Goal: Information Seeking & Learning: Learn about a topic

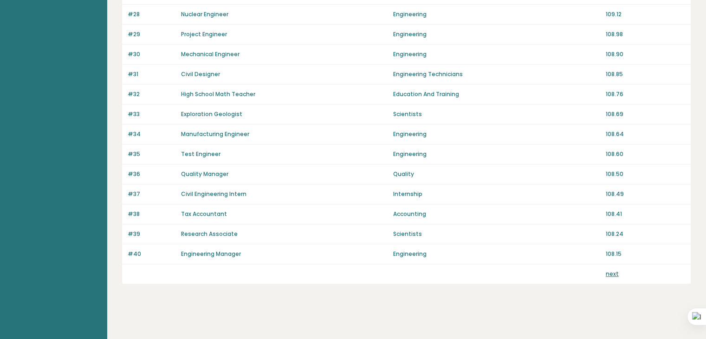
scroll to position [640, 0]
click at [610, 269] on link "next" at bounding box center [611, 273] width 13 height 8
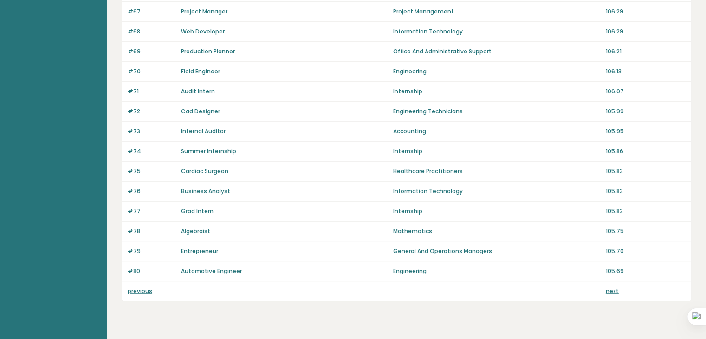
scroll to position [640, 0]
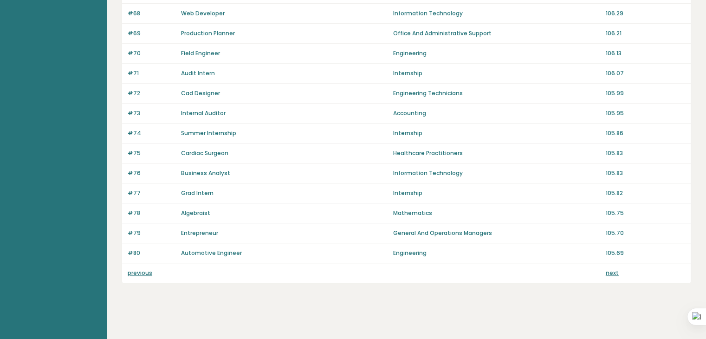
click at [689, 151] on div "#75 Cardiac Surgeon Healthcare Practitioners 105.83" at bounding box center [406, 153] width 568 height 20
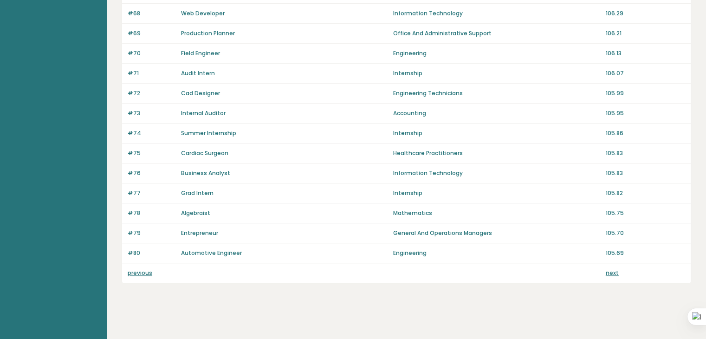
click at [614, 269] on link "next" at bounding box center [611, 273] width 13 height 8
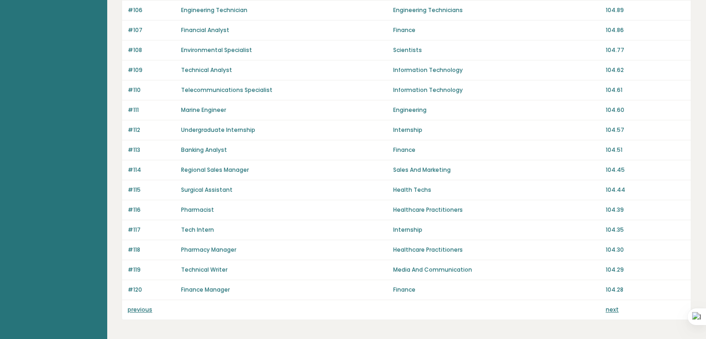
scroll to position [640, 0]
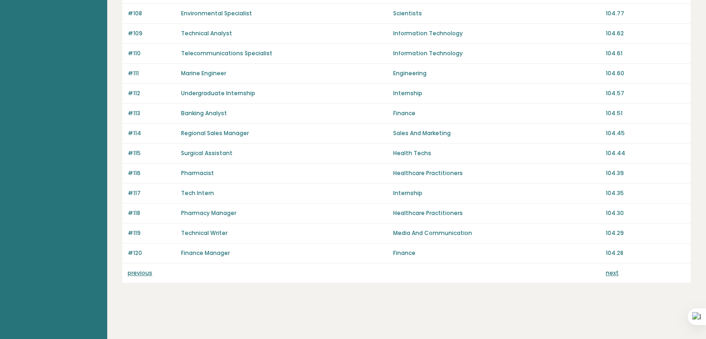
click at [614, 269] on link "next" at bounding box center [611, 273] width 13 height 8
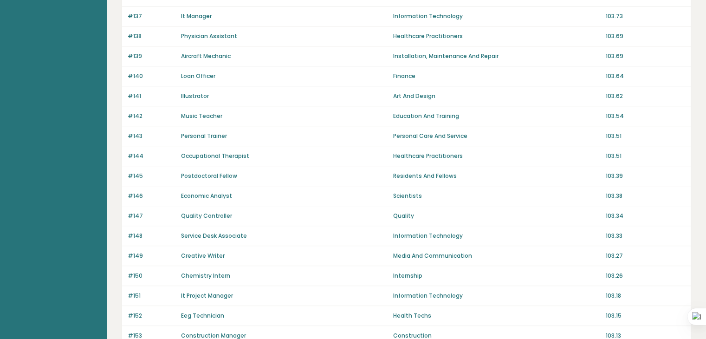
scroll to position [371, 0]
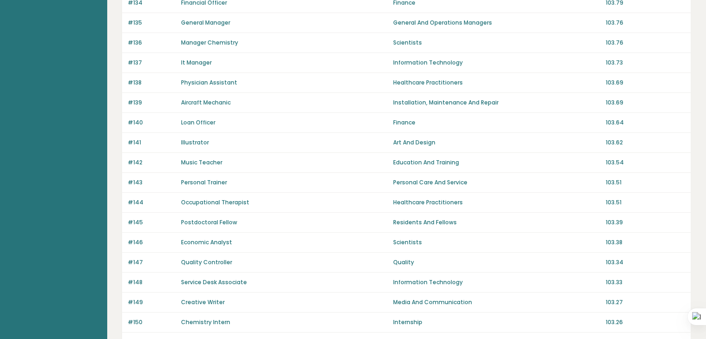
click at [694, 122] on div "Average IQ scores per jobtitle It is important to remember that intelligence is…" at bounding box center [406, 120] width 599 height 982
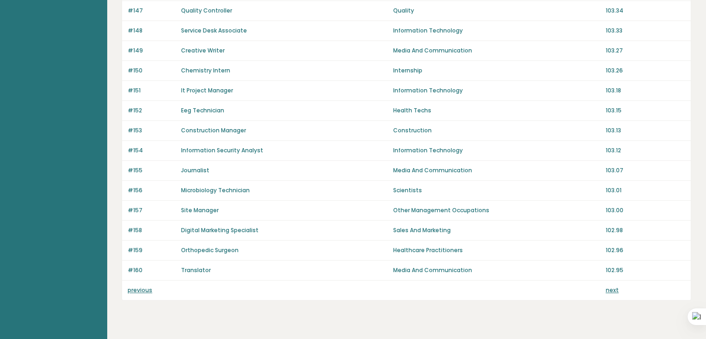
scroll to position [640, 0]
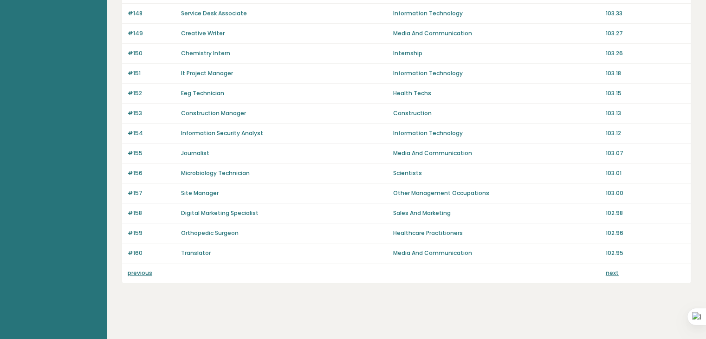
click at [612, 270] on link "next" at bounding box center [611, 273] width 13 height 8
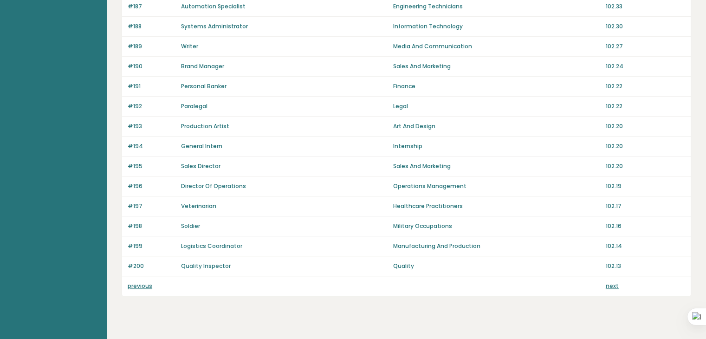
scroll to position [640, 0]
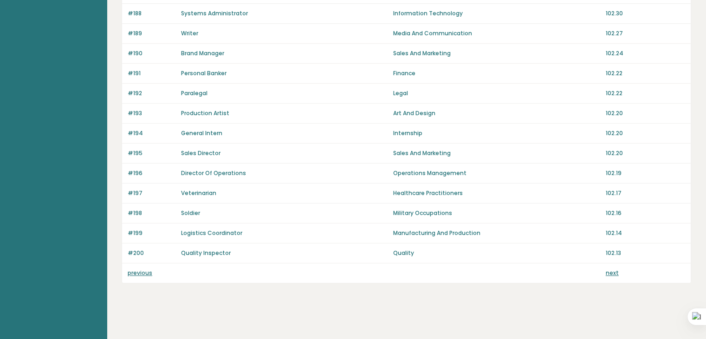
click at [614, 269] on link "next" at bounding box center [611, 273] width 13 height 8
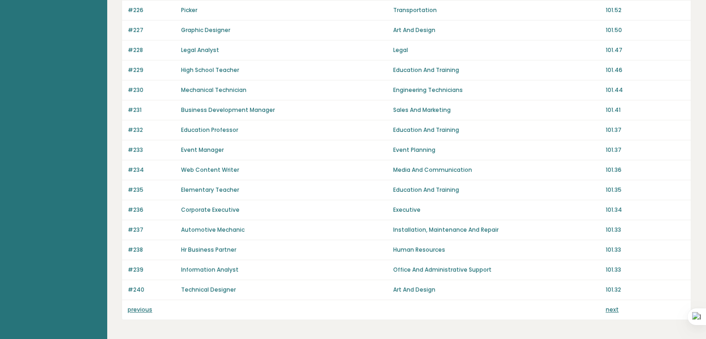
scroll to position [640, 0]
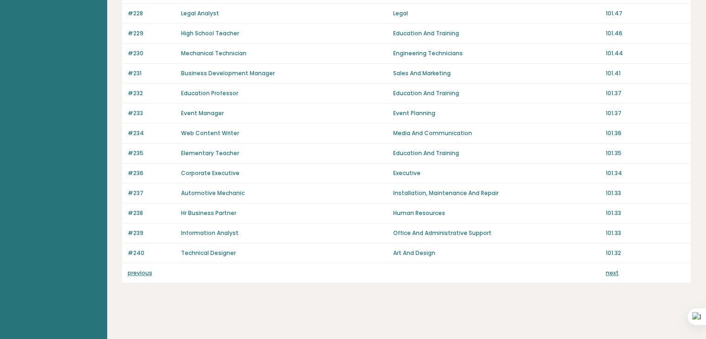
click at [614, 269] on link "next" at bounding box center [611, 273] width 13 height 8
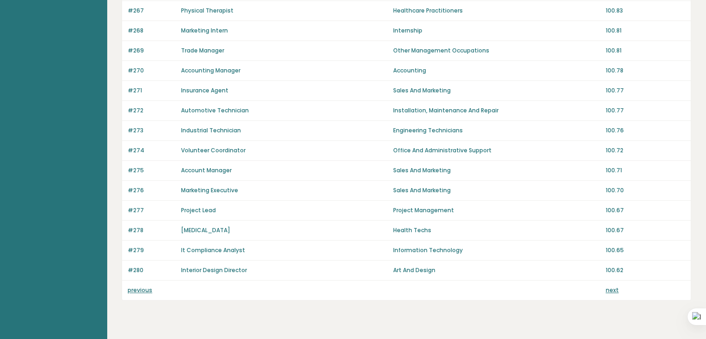
scroll to position [640, 0]
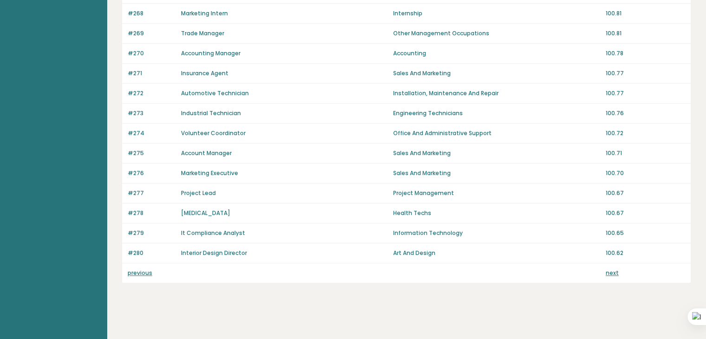
click at [614, 269] on link "next" at bounding box center [611, 273] width 13 height 8
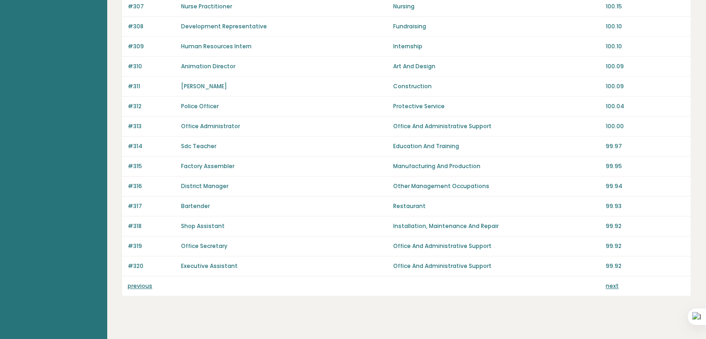
scroll to position [640, 0]
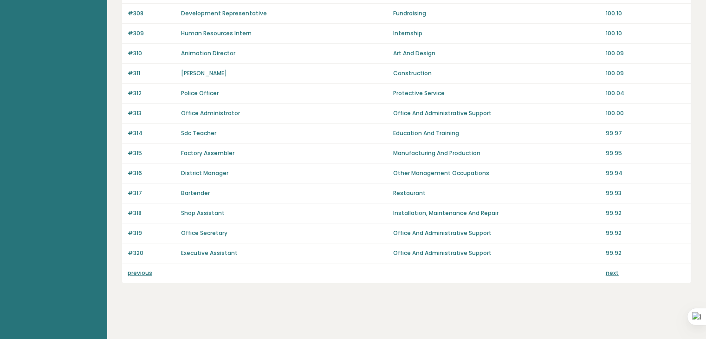
click at [613, 269] on link "next" at bounding box center [611, 273] width 13 height 8
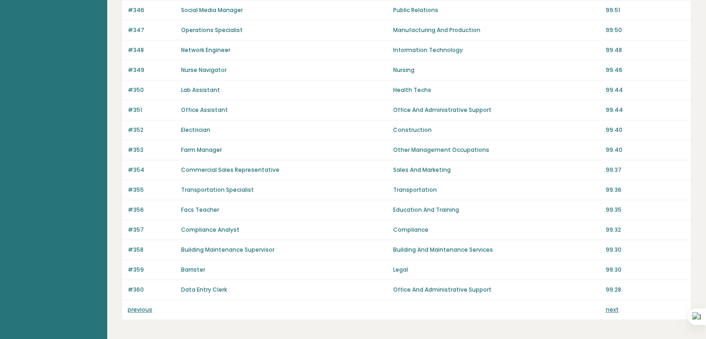
scroll to position [640, 0]
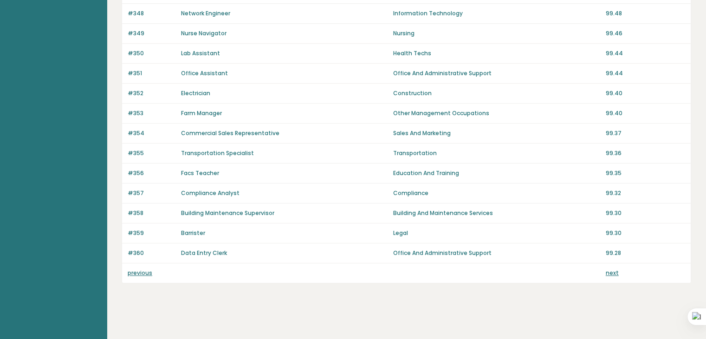
click at [614, 269] on link "next" at bounding box center [611, 273] width 13 height 8
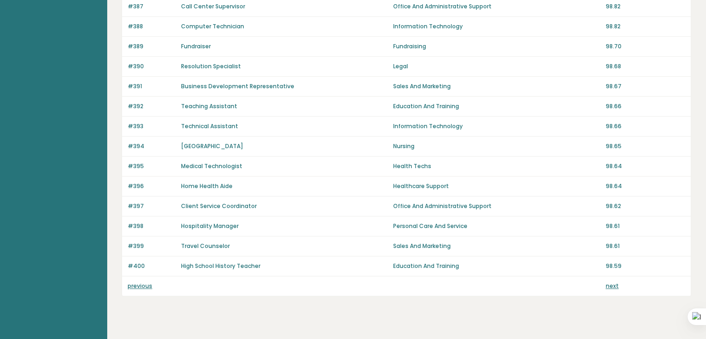
scroll to position [640, 0]
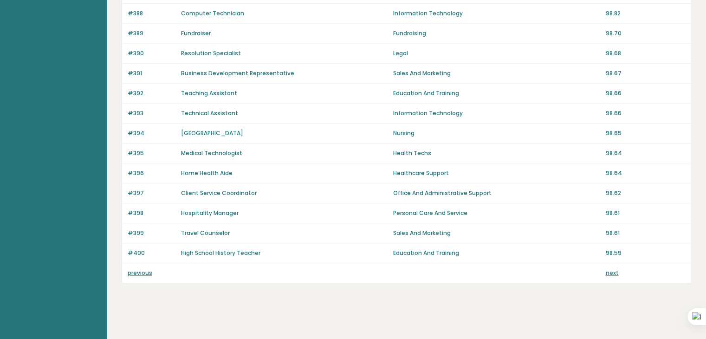
click at [613, 270] on link "next" at bounding box center [611, 273] width 13 height 8
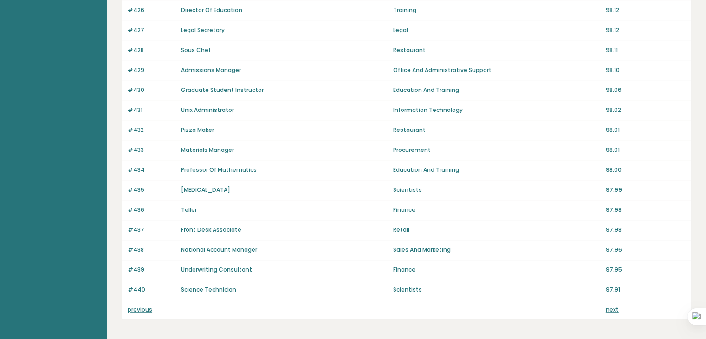
scroll to position [640, 0]
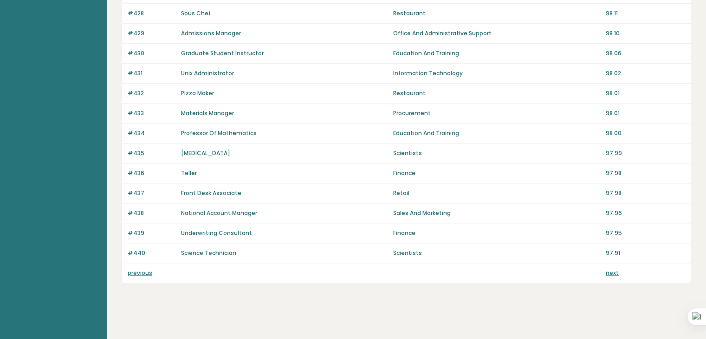
click at [613, 269] on link "next" at bounding box center [611, 273] width 13 height 8
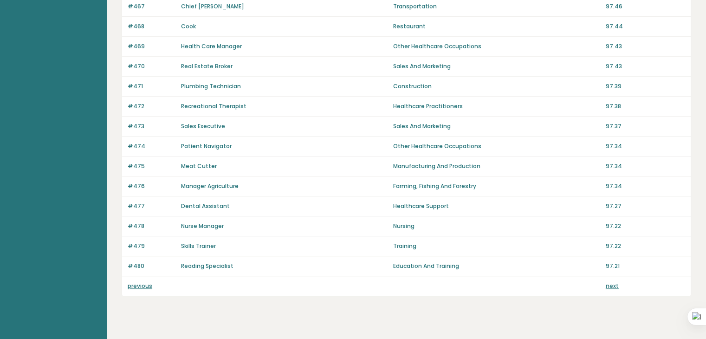
scroll to position [640, 0]
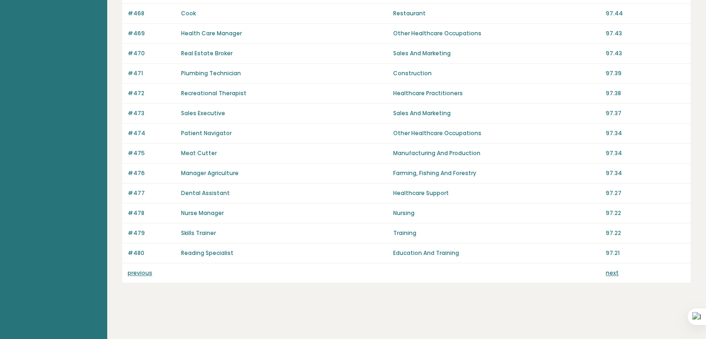
click at [612, 269] on link "next" at bounding box center [611, 273] width 13 height 8
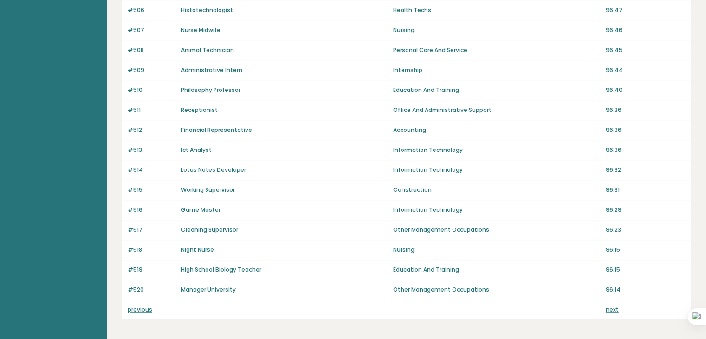
scroll to position [640, 0]
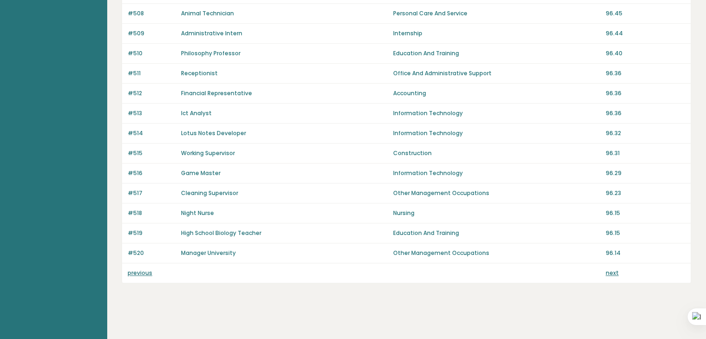
click at [610, 270] on link "next" at bounding box center [611, 273] width 13 height 8
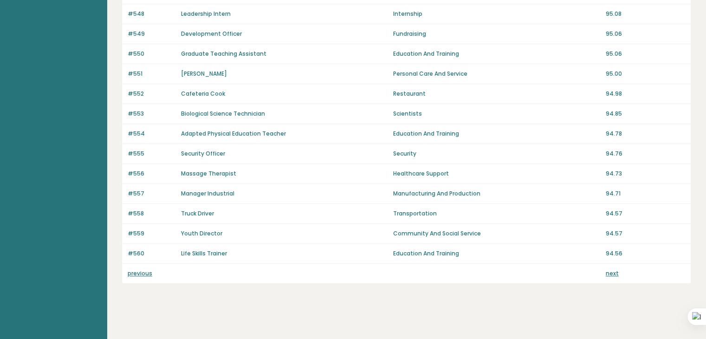
scroll to position [640, 0]
click at [607, 269] on link "next" at bounding box center [611, 273] width 13 height 8
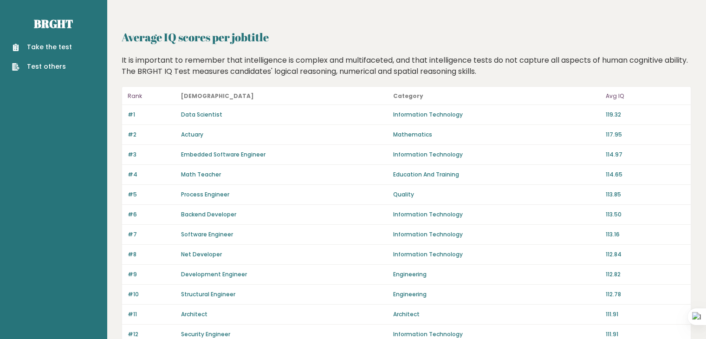
click at [49, 47] on link "Take the test" at bounding box center [42, 47] width 60 height 10
